Goal: Obtain resource: Download file/media

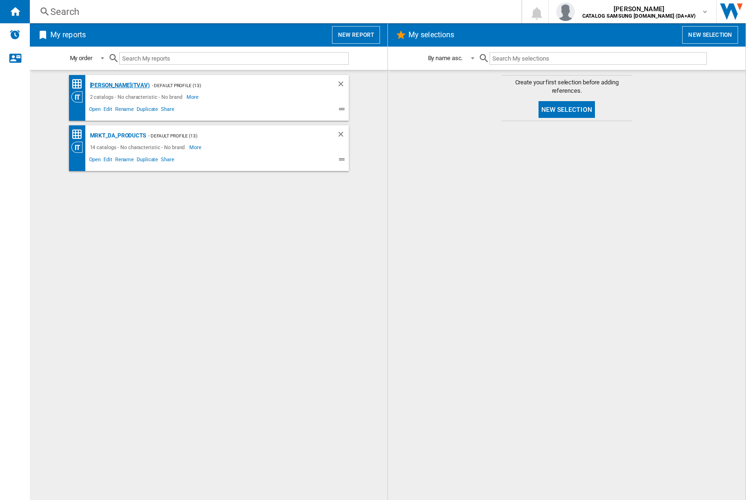
click at [103, 85] on div "[PERSON_NAME](TVAV)" at bounding box center [119, 86] width 62 height 12
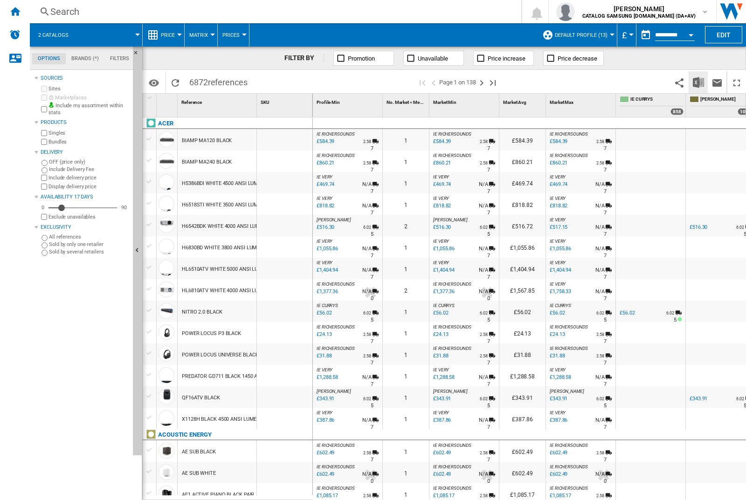
click at [698, 82] on img "Download in Excel" at bounding box center [698, 82] width 11 height 11
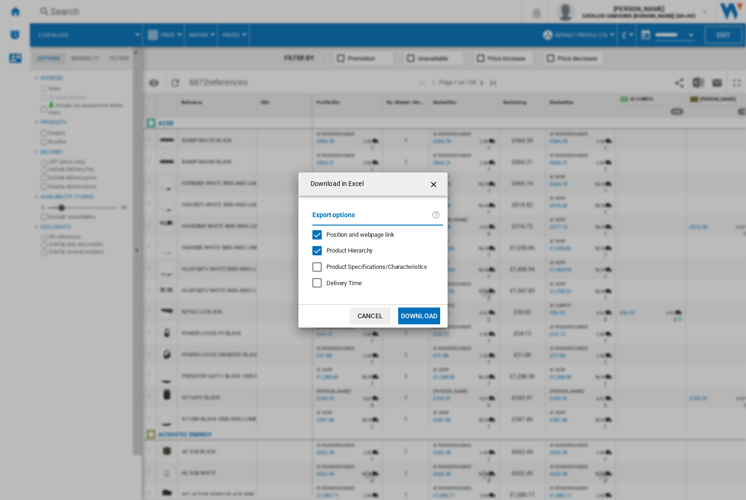
click at [374, 234] on span "Position and webpage link" at bounding box center [360, 234] width 68 height 7
click at [419, 316] on button "Download" at bounding box center [419, 316] width 42 height 17
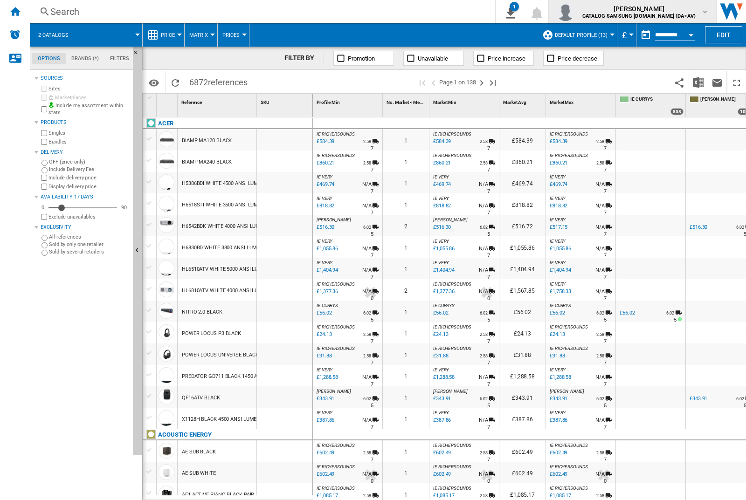
click at [575, 12] on img "button" at bounding box center [565, 11] width 19 height 19
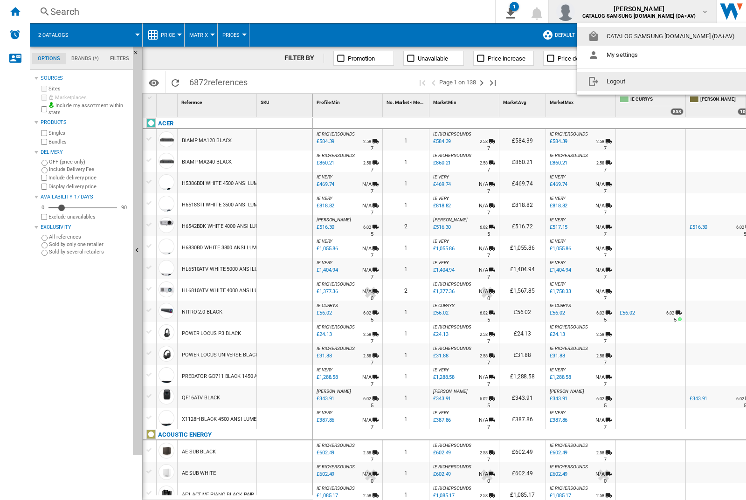
click at [648, 82] on button "Logout" at bounding box center [663, 81] width 173 height 19
